Goal: Find specific page/section: Find specific page/section

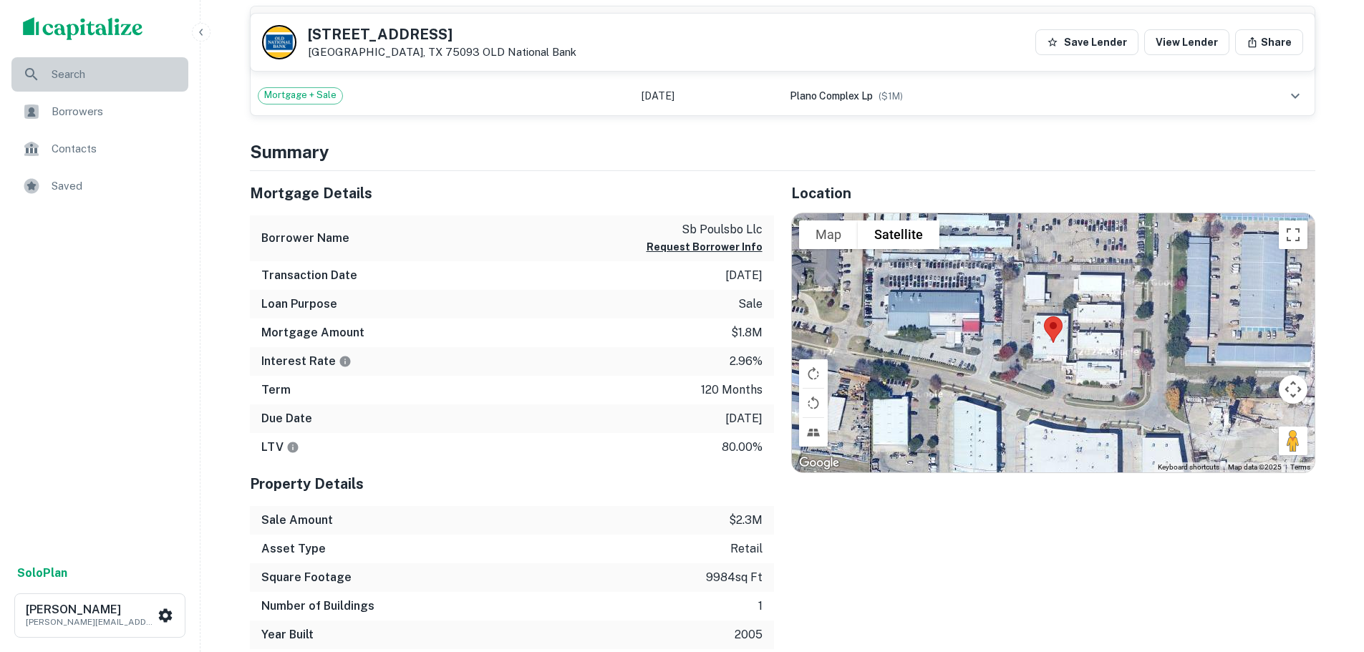
click at [64, 77] on span "Search" at bounding box center [116, 74] width 128 height 17
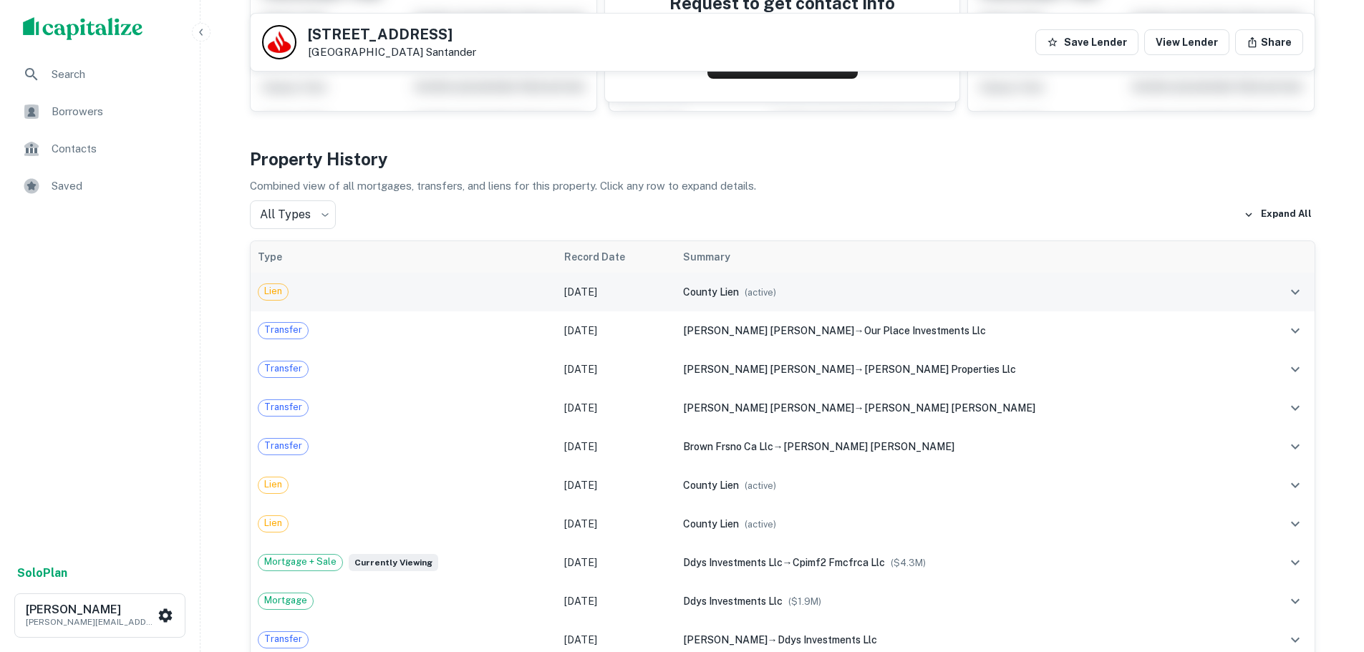
scroll to position [238, 0]
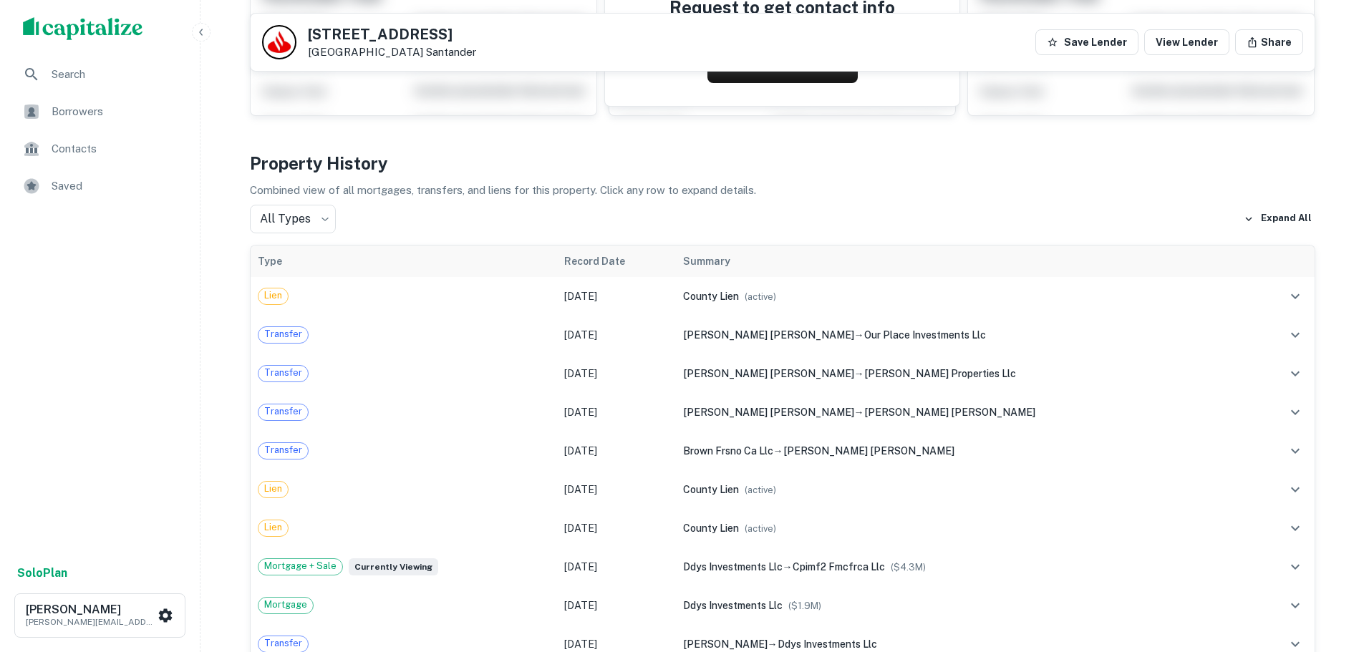
click at [97, 79] on span "Search" at bounding box center [116, 74] width 128 height 17
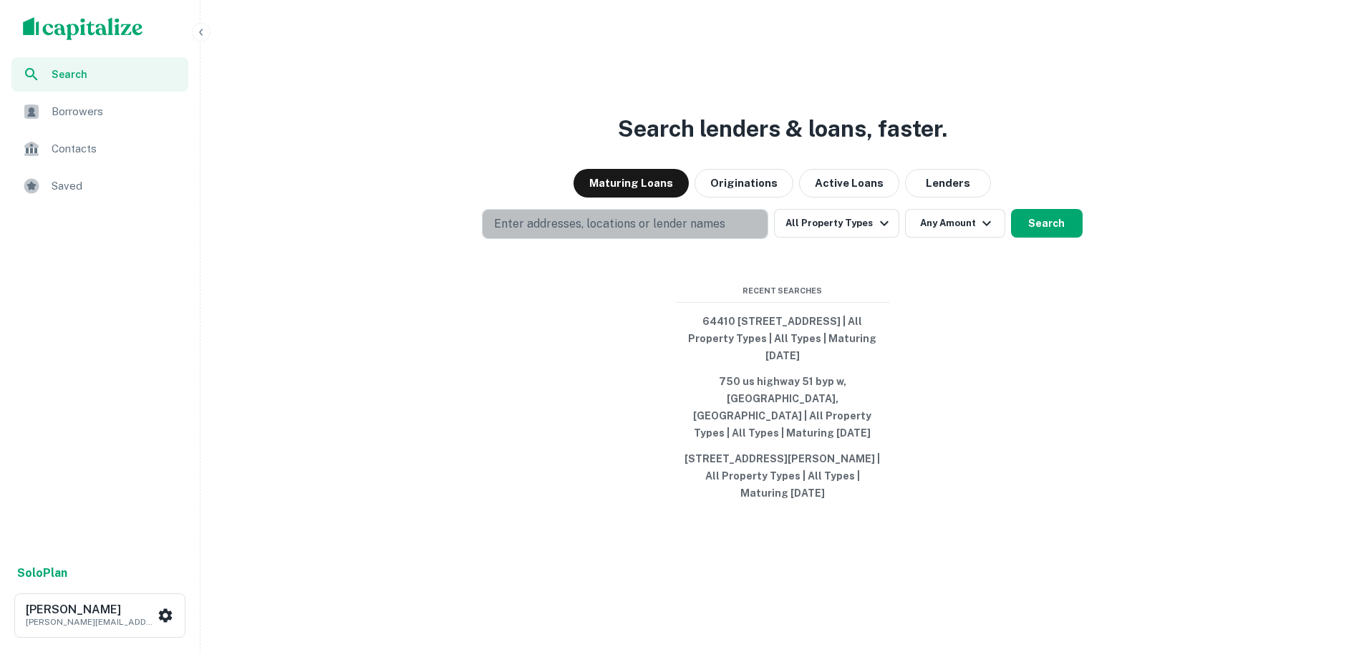
click at [544, 239] on button "Enter addresses, locations or lender names" at bounding box center [625, 224] width 286 height 30
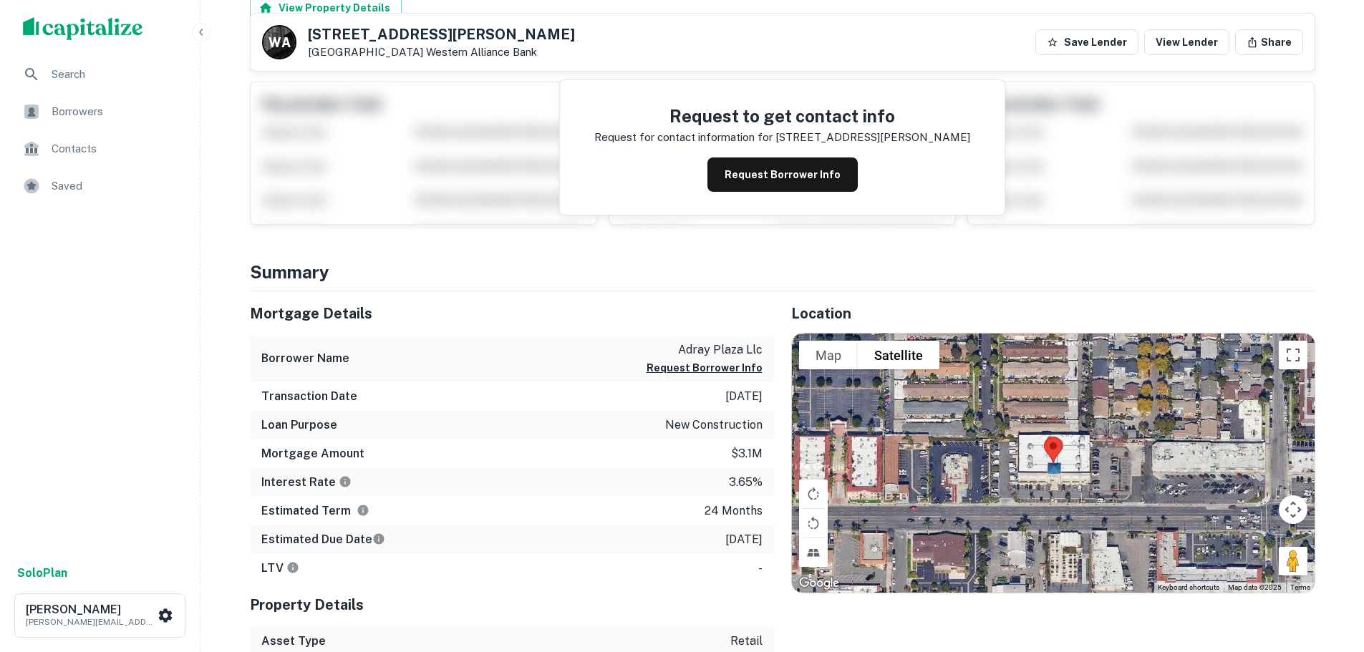
scroll to position [120, 0]
